Goal: Transaction & Acquisition: Purchase product/service

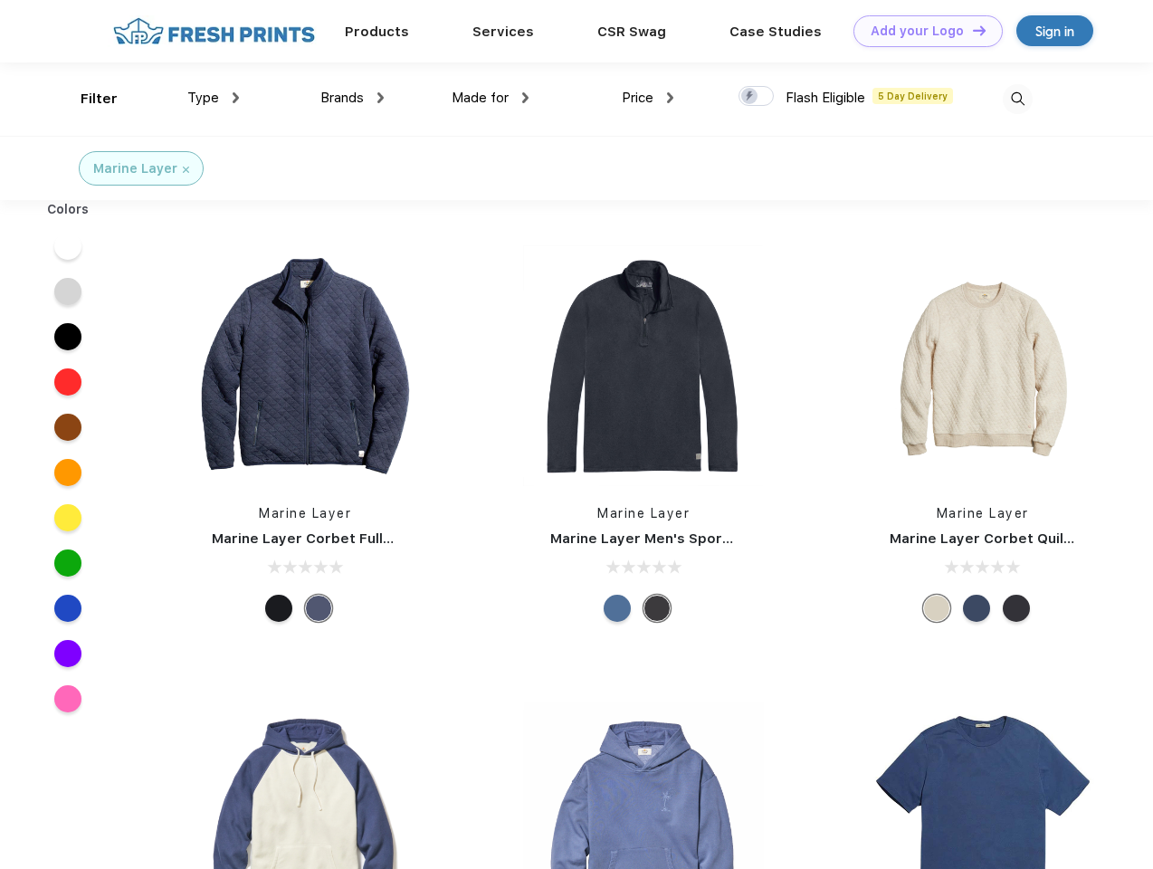
click at [921, 31] on link "Add your Logo Design Tool" at bounding box center [927, 31] width 149 height 32
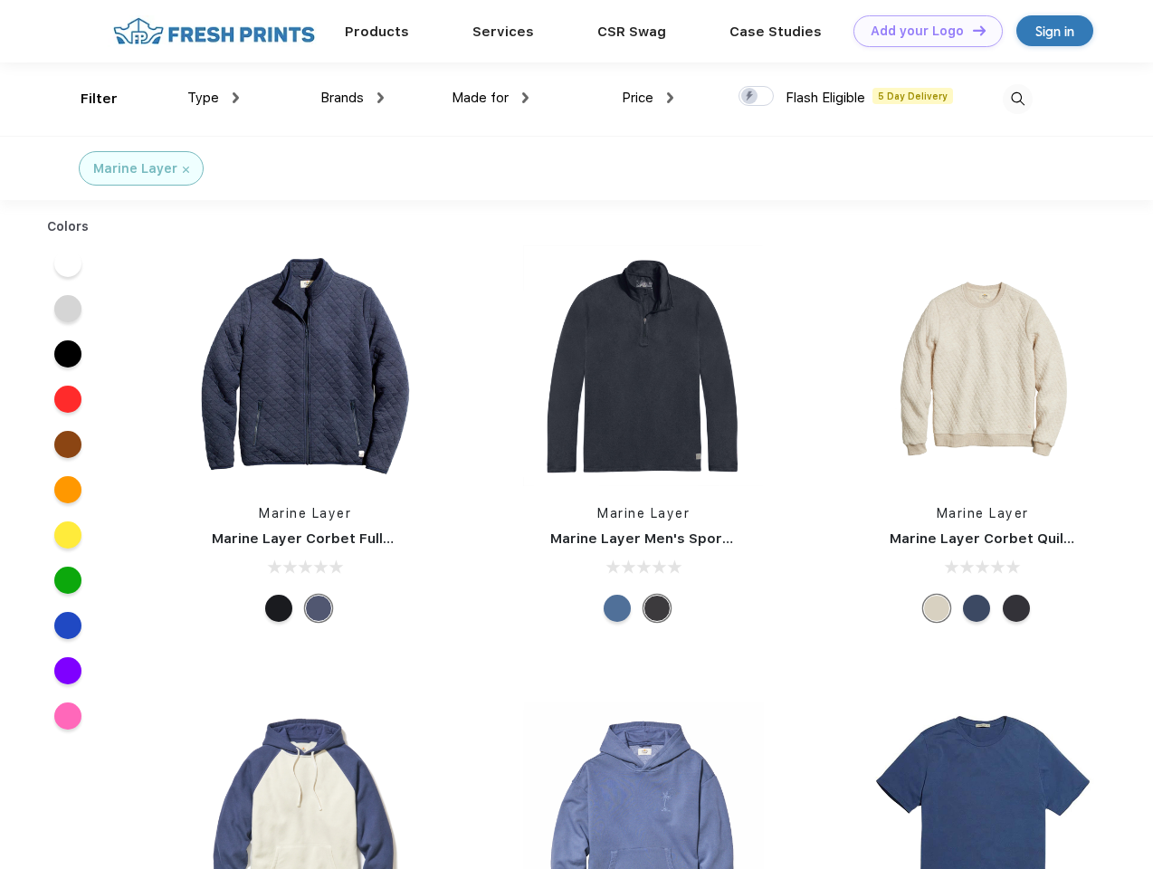
click at [0, 0] on div "Design Tool" at bounding box center [0, 0] width 0 height 0
click at [971, 30] on link "Add your Logo Design Tool" at bounding box center [927, 31] width 149 height 32
click at [87, 99] on div "Filter" at bounding box center [99, 99] width 37 height 21
click at [214, 98] on span "Type" at bounding box center [203, 98] width 32 height 16
click at [352, 98] on span "Brands" at bounding box center [341, 98] width 43 height 16
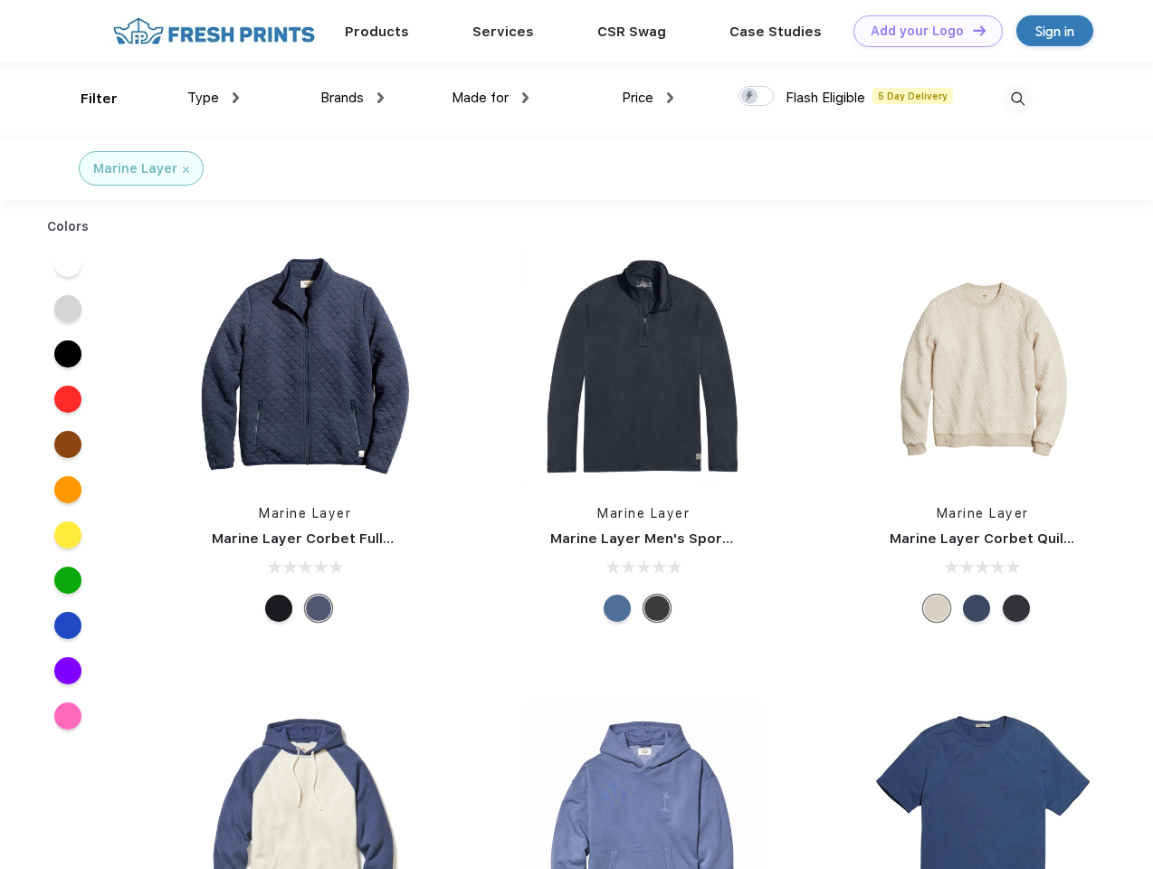
click at [490, 98] on span "Made for" at bounding box center [480, 98] width 57 height 16
click at [648, 98] on span "Price" at bounding box center [638, 98] width 32 height 16
click at [756, 97] on div at bounding box center [755, 96] width 35 height 20
click at [750, 97] on input "checkbox" at bounding box center [744, 91] width 12 height 12
click at [1017, 99] on img at bounding box center [1018, 99] width 30 height 30
